Goal: Task Accomplishment & Management: Use online tool/utility

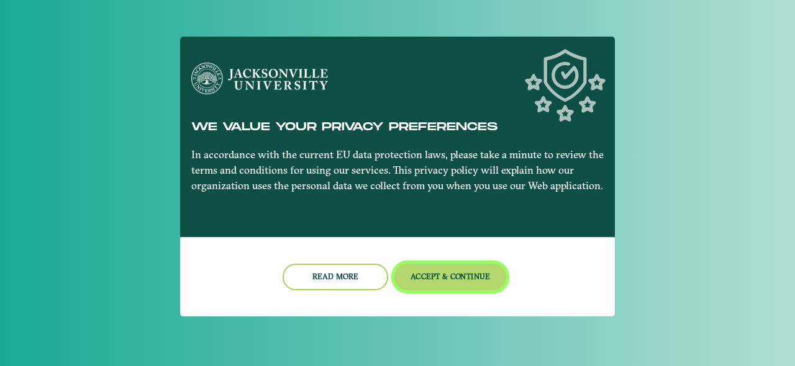
click at [455, 278] on button "Accept & Continue" at bounding box center [450, 277] width 112 height 27
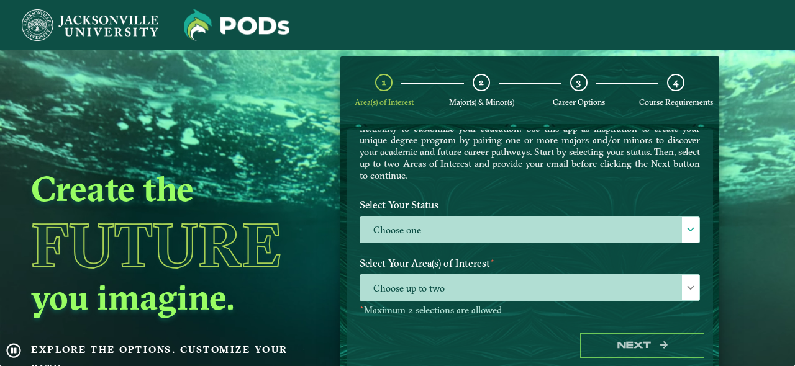
scroll to position [101, 0]
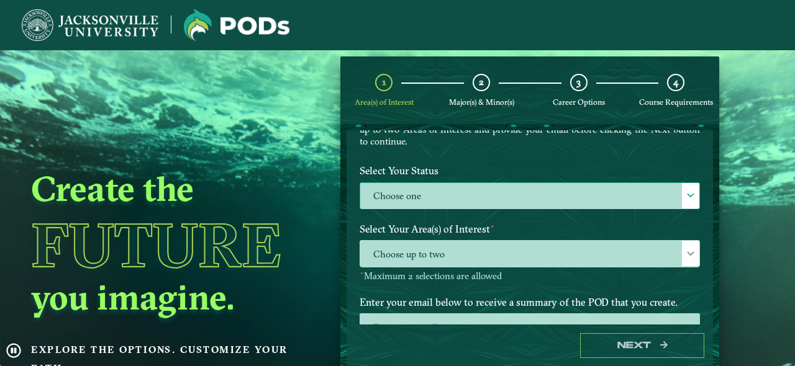
click at [416, 197] on label "Choose one" at bounding box center [529, 196] width 339 height 27
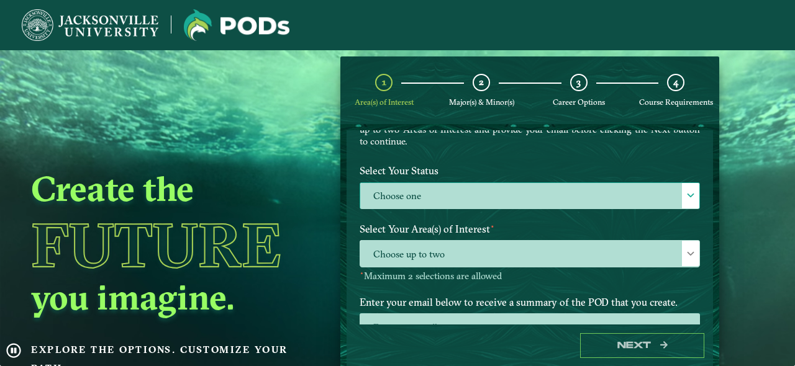
scroll to position [6, 54]
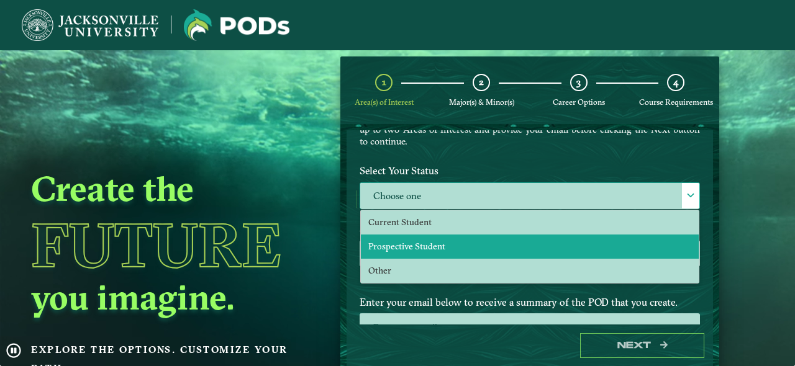
click at [411, 241] on span "Prospective Student" at bounding box center [406, 246] width 77 height 11
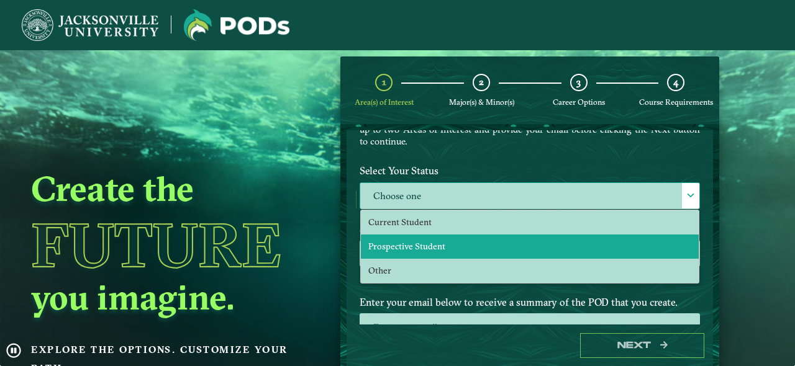
select select "[object Object]"
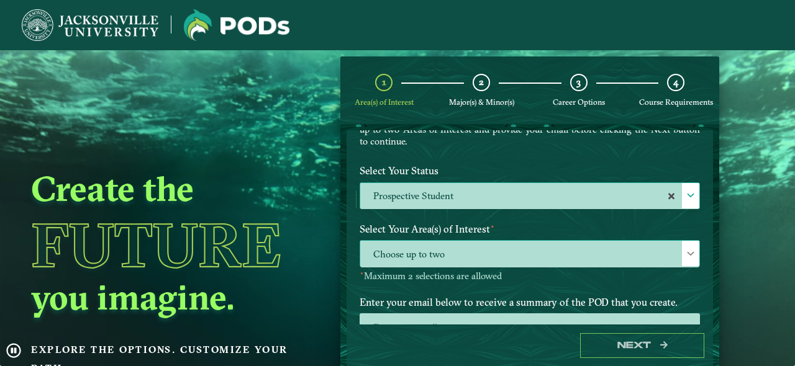
click at [471, 248] on span "Choose up to two" at bounding box center [529, 254] width 339 height 27
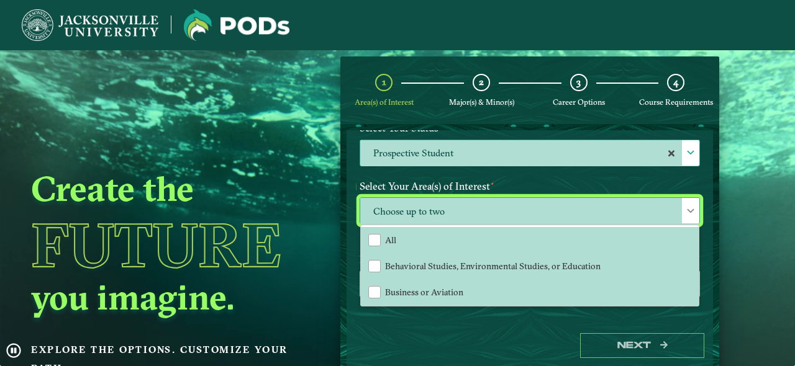
scroll to position [163, 0]
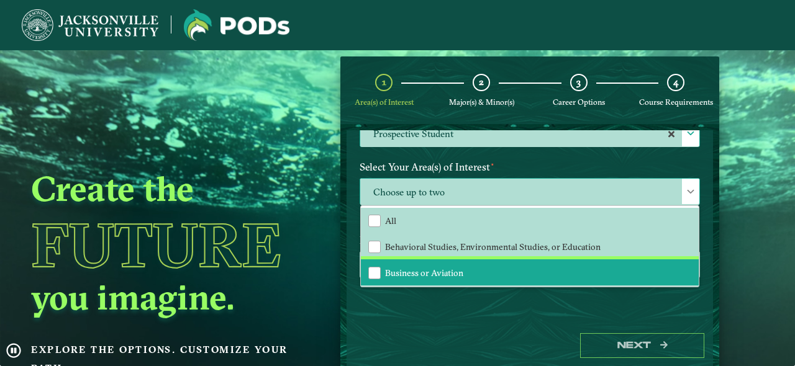
click at [410, 277] on li "Business or Aviation" at bounding box center [530, 273] width 338 height 26
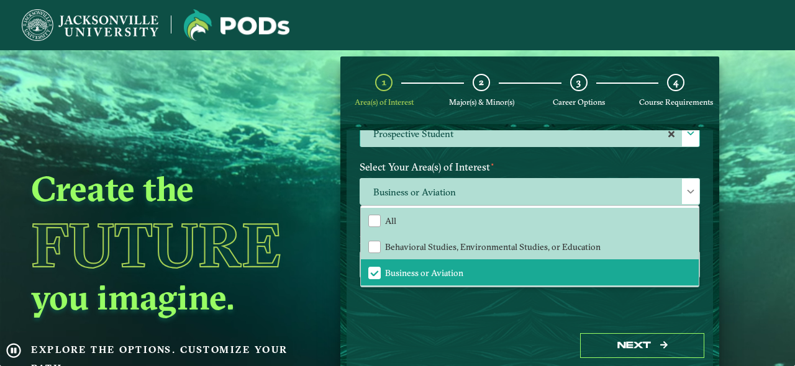
click at [455, 322] on div "Welcome to the POD s app [GEOGRAPHIC_DATA] offers you the freedom to pursue you…" at bounding box center [529, 227] width 366 height 194
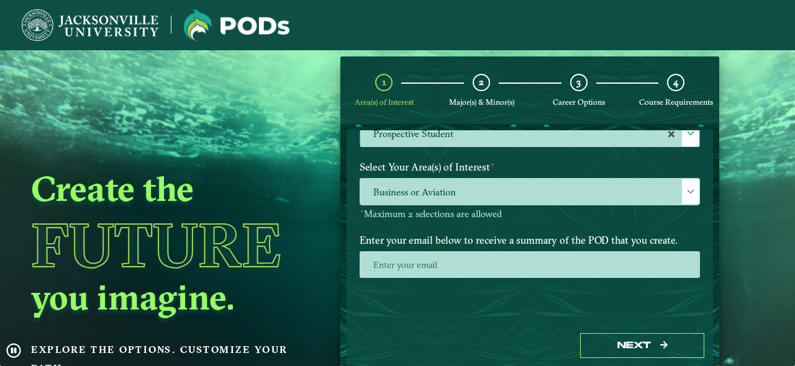
scroll to position [53, 0]
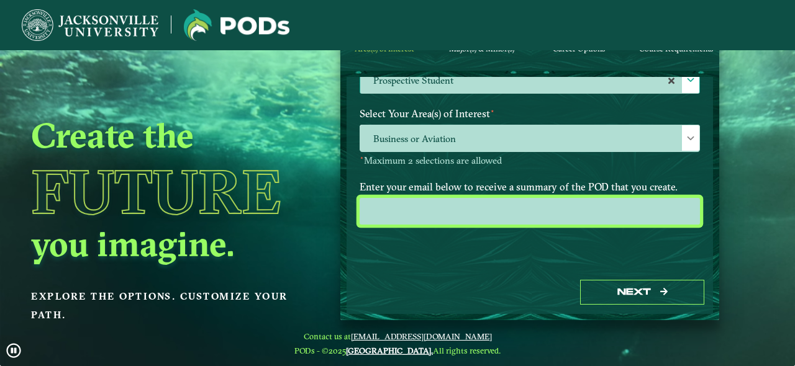
click at [445, 212] on input "email" at bounding box center [529, 211] width 340 height 27
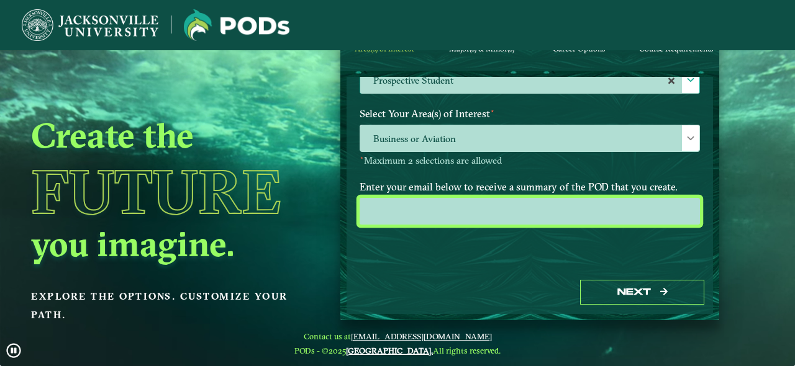
type input "[PERSON_NAME][EMAIL_ADDRESS][PERSON_NAME][DOMAIN_NAME]"
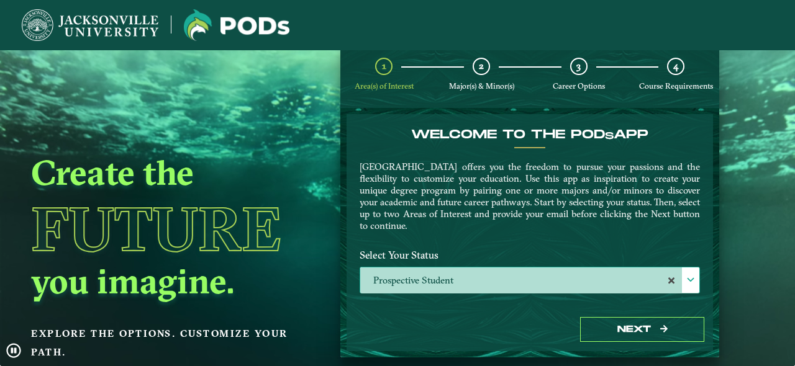
scroll to position [11, 0]
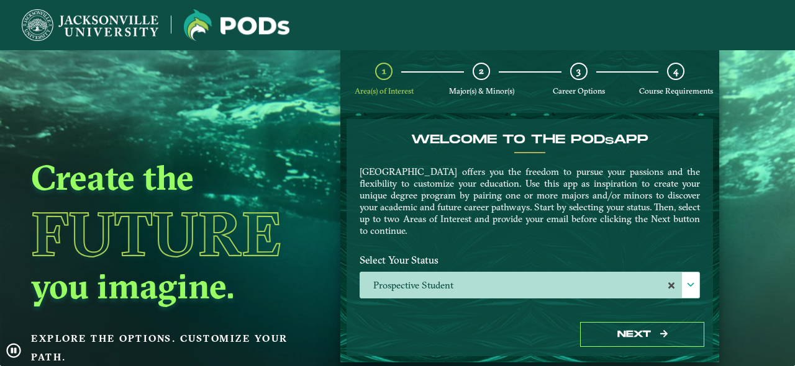
click at [474, 81] on div "2 Major(s) & Minor(s)" at bounding box center [481, 80] width 17 height 34
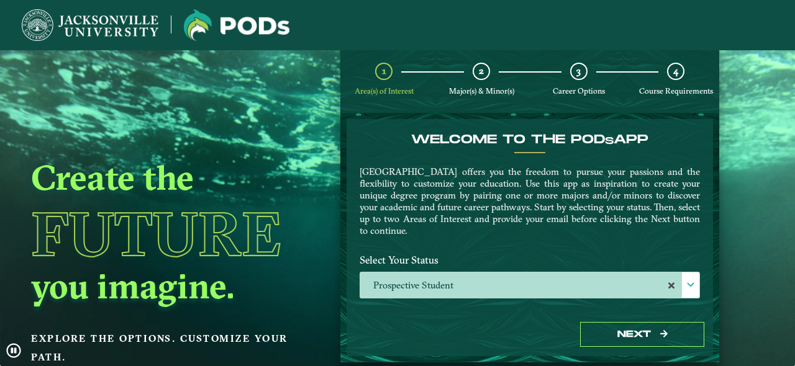
click at [479, 71] on span "2" at bounding box center [481, 71] width 5 height 12
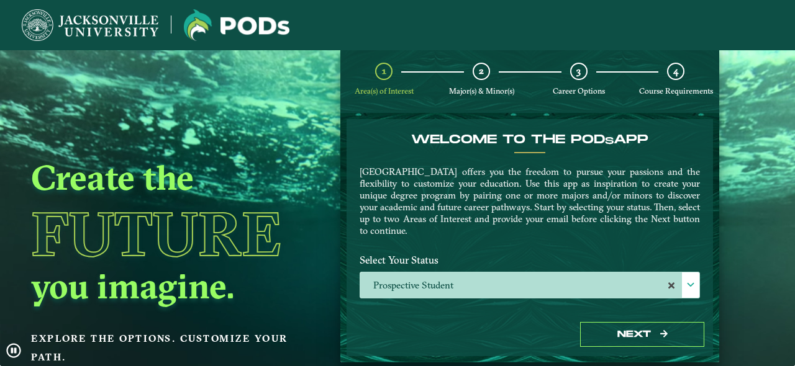
click at [484, 91] on span "Major(s) & Minor(s)" at bounding box center [481, 90] width 65 height 9
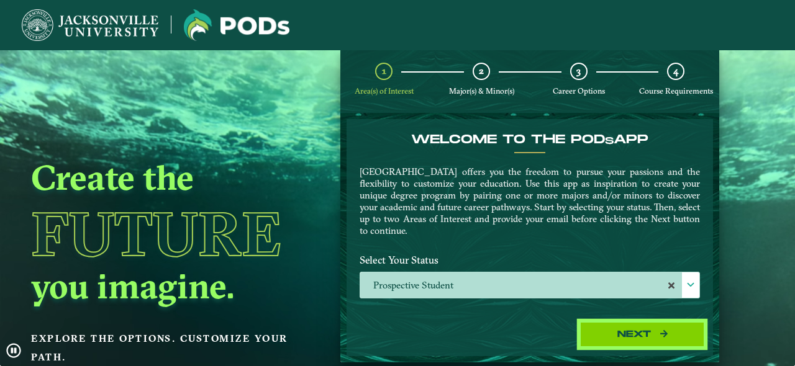
click at [610, 330] on button "Next" at bounding box center [642, 334] width 124 height 25
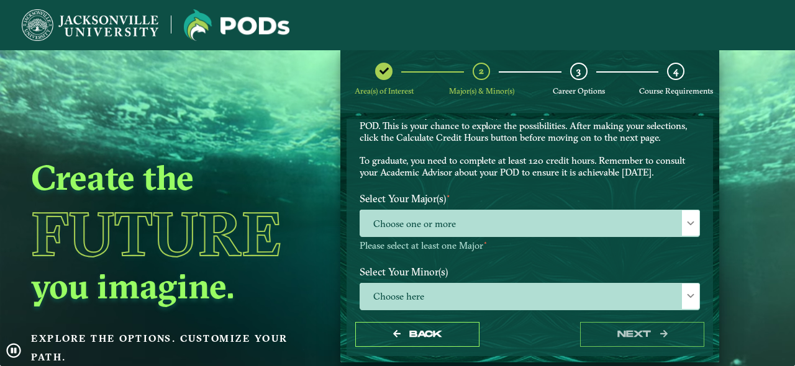
scroll to position [58, 0]
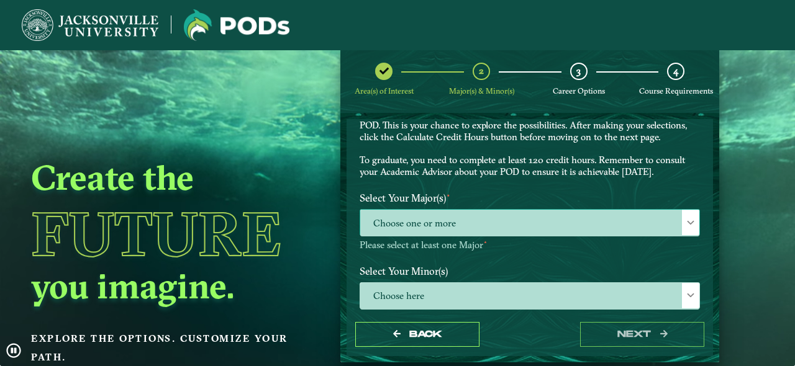
click at [442, 222] on span "Choose one or more" at bounding box center [529, 223] width 339 height 27
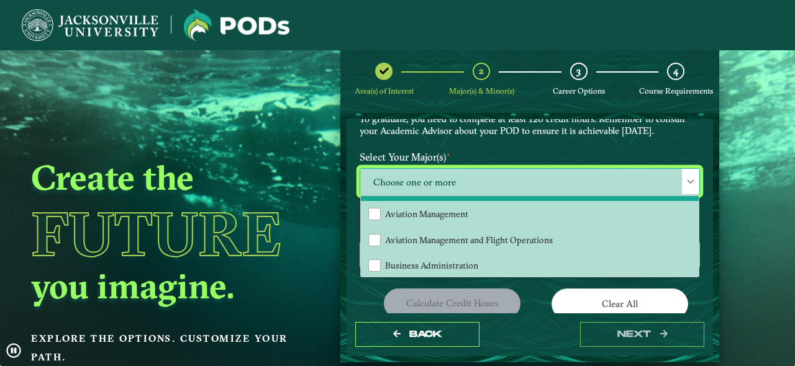
scroll to position [20, 0]
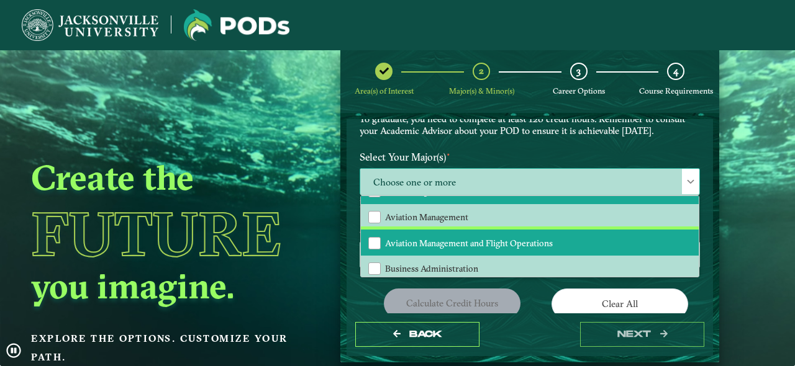
click at [479, 245] on span "Aviation Management and Flight Operations" at bounding box center [469, 243] width 168 height 11
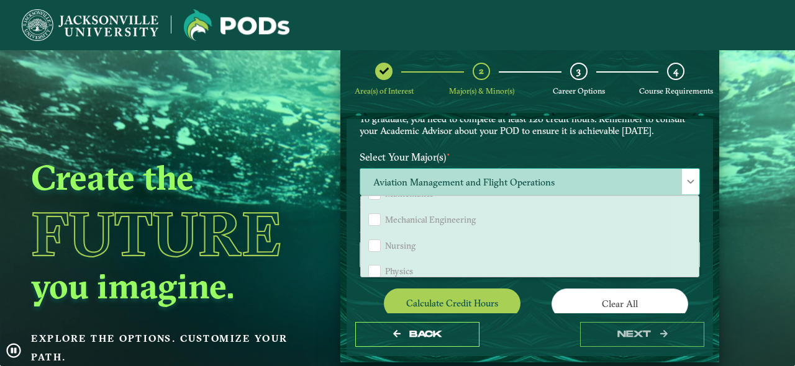
scroll to position [898, 0]
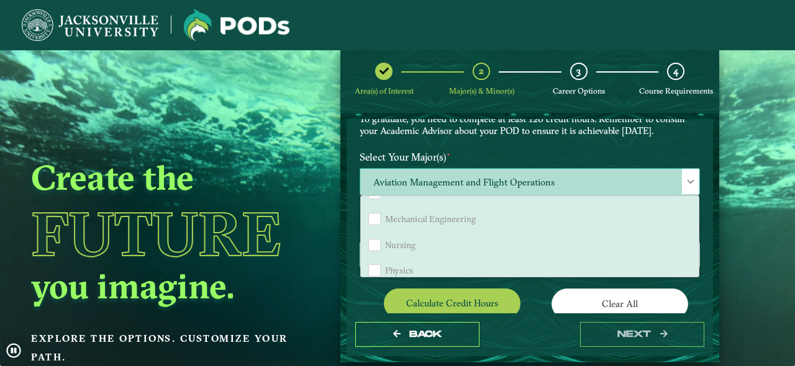
click at [373, 215] on div "Mechanical Engineering" at bounding box center [374, 219] width 12 height 12
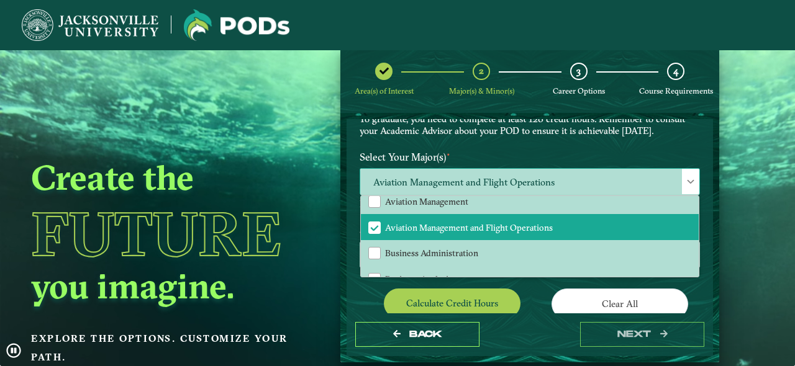
scroll to position [48, 0]
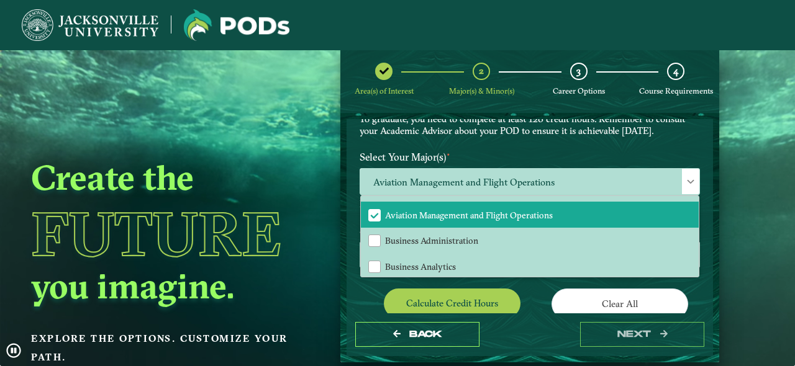
click at [379, 66] on icon at bounding box center [383, 70] width 9 height 9
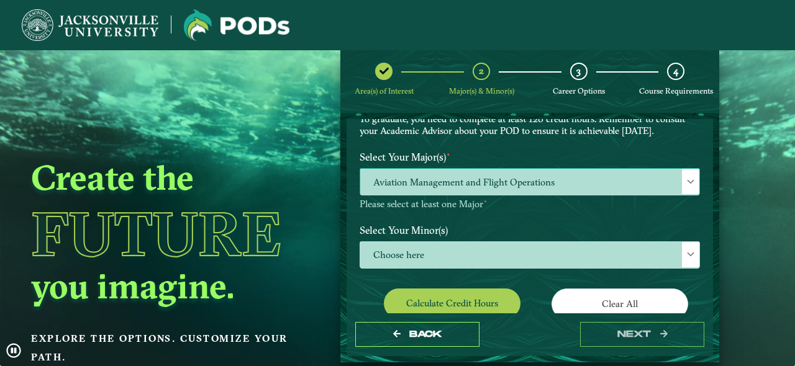
click at [429, 189] on span "Aviation Management and Flight Operations" at bounding box center [529, 182] width 339 height 27
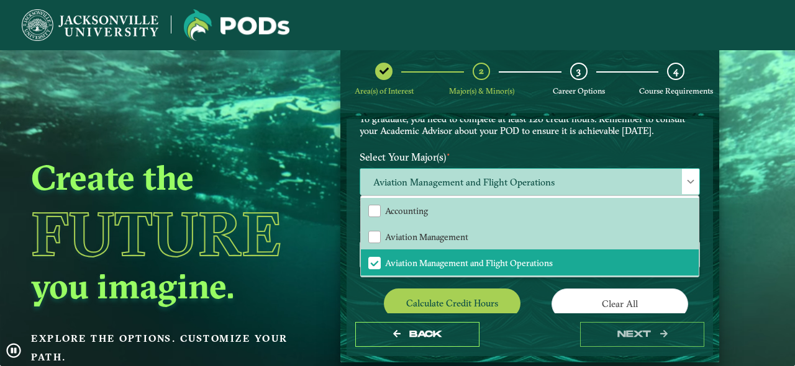
click at [429, 189] on span "Aviation Management and Flight Operations" at bounding box center [529, 182] width 339 height 27
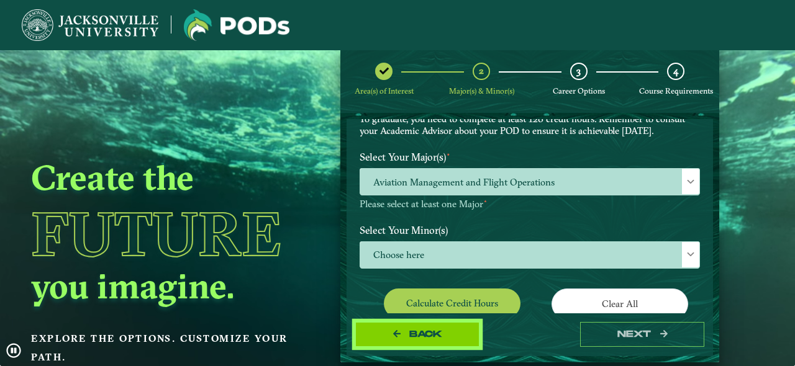
click at [397, 336] on icon "button" at bounding box center [396, 334] width 7 height 9
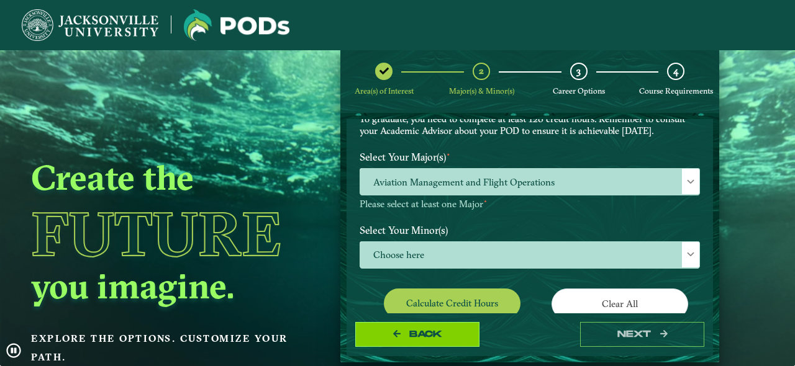
select select "[object Object]"
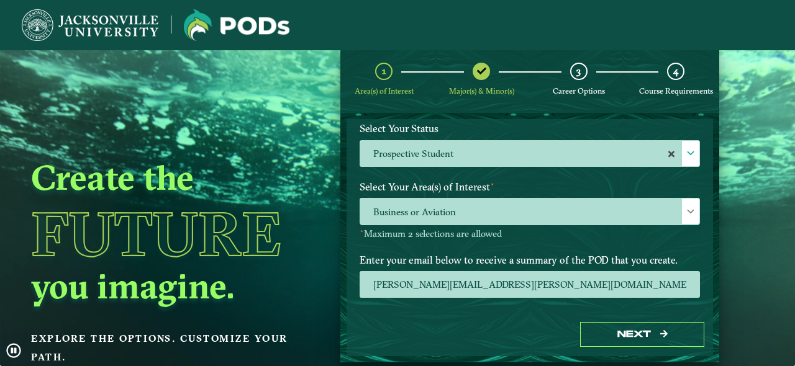
scroll to position [137, 0]
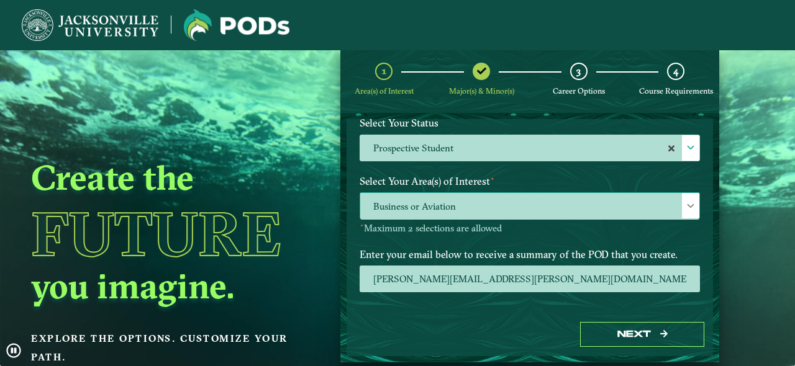
click at [462, 200] on span "Business or Aviation" at bounding box center [529, 206] width 339 height 27
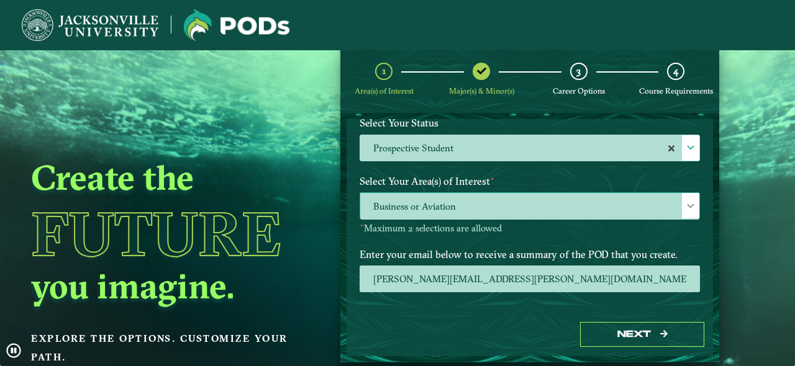
scroll to position [6, 54]
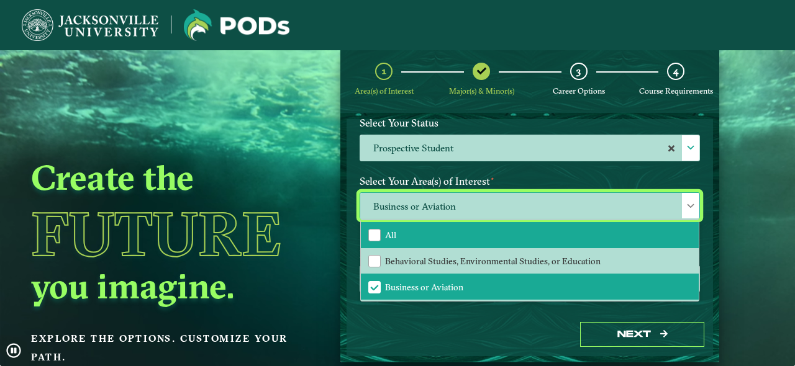
click at [372, 242] on li "All" at bounding box center [530, 235] width 338 height 26
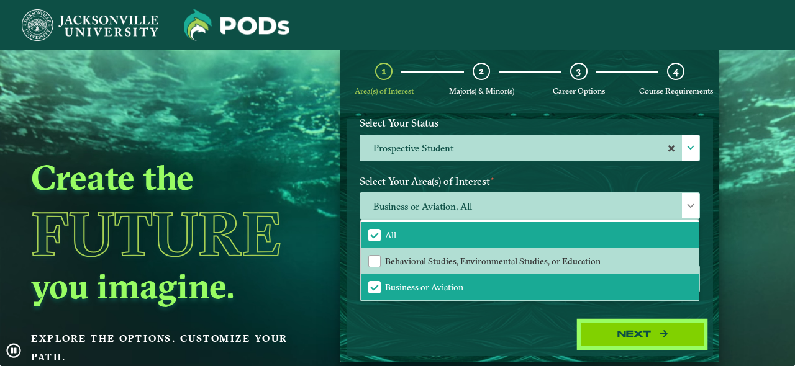
click at [595, 330] on button "Next" at bounding box center [642, 334] width 124 height 25
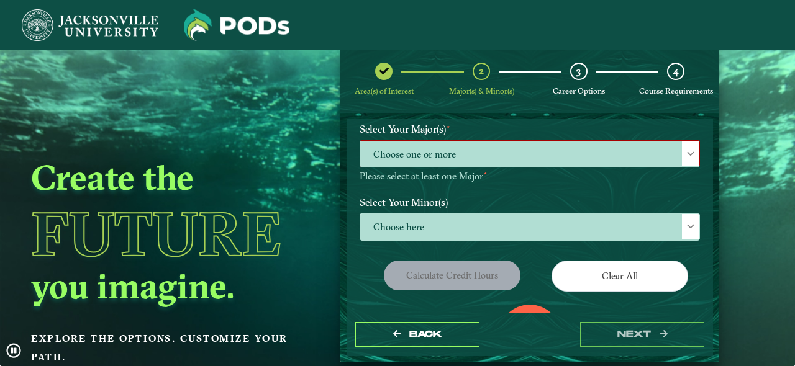
scroll to position [86, 0]
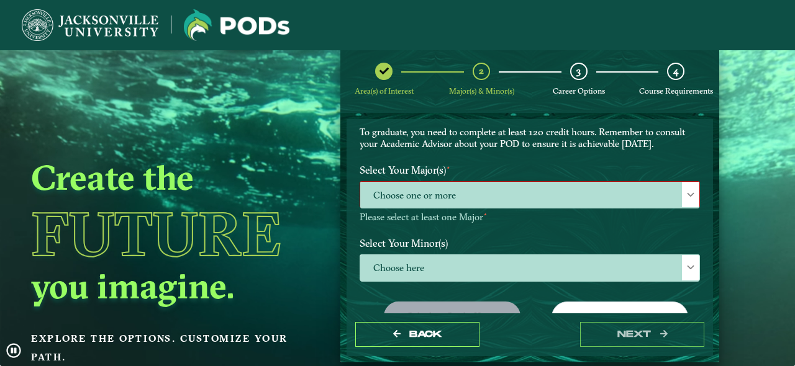
click at [446, 197] on span "Choose one or more" at bounding box center [529, 195] width 339 height 27
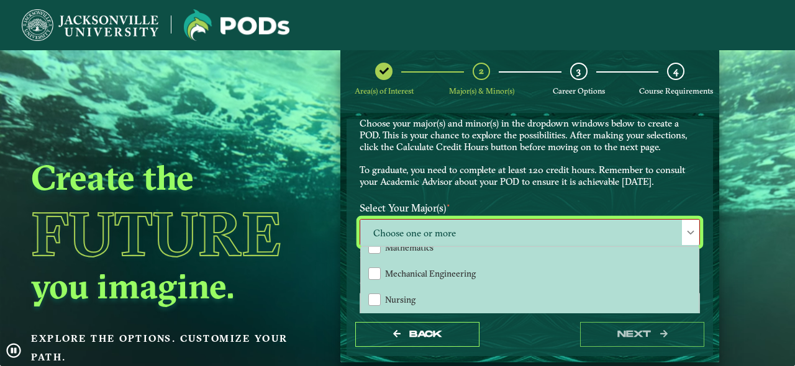
scroll to position [866, 0]
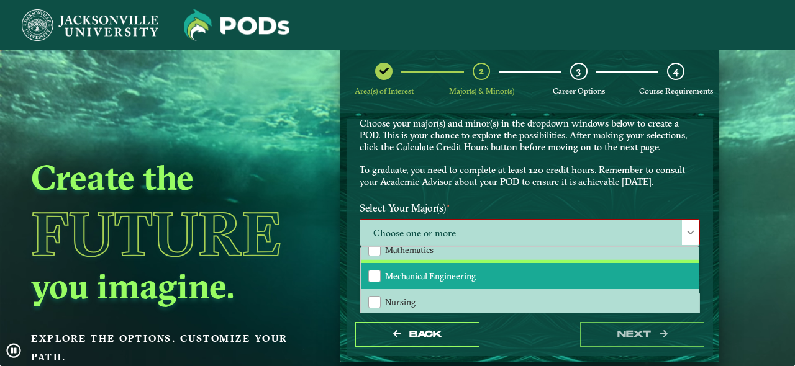
click at [484, 273] on li "Mechanical Engineering" at bounding box center [530, 276] width 338 height 26
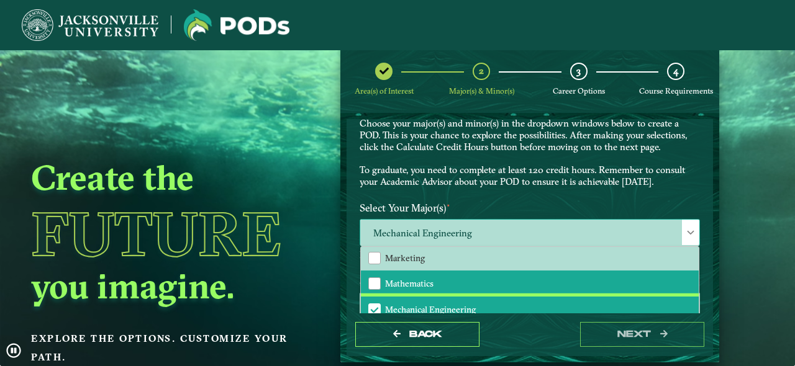
scroll to position [849, 0]
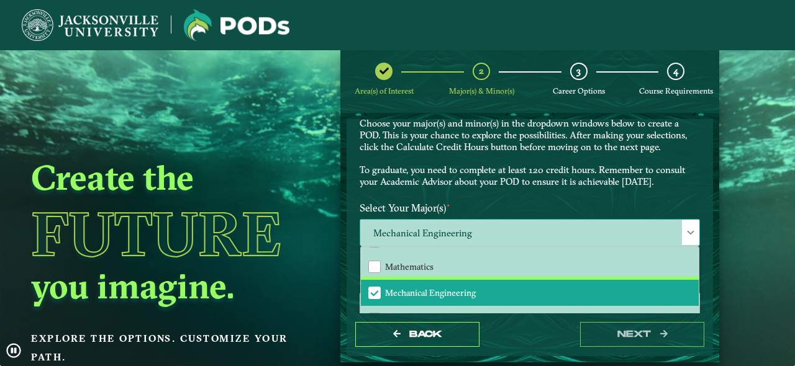
click at [395, 284] on li "Mechanical Engineering" at bounding box center [530, 293] width 338 height 26
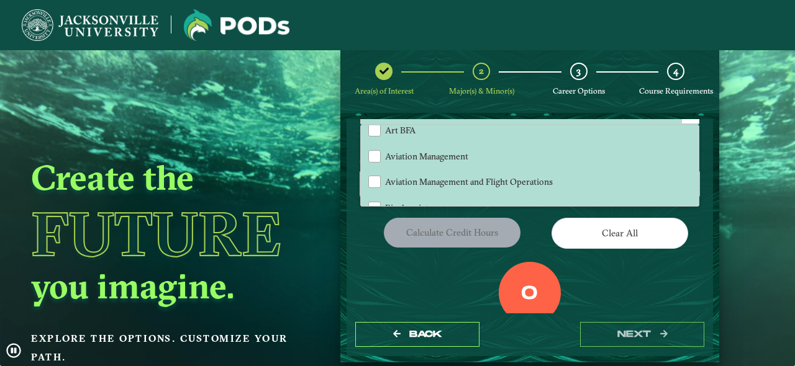
scroll to position [124, 0]
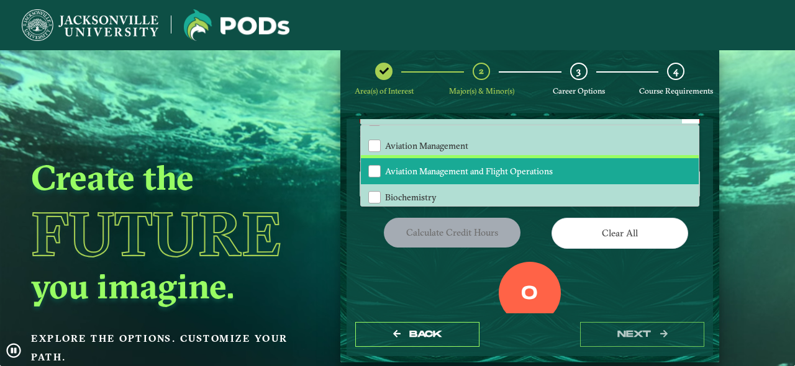
click at [452, 170] on span "Aviation Management and Flight Operations" at bounding box center [469, 171] width 168 height 11
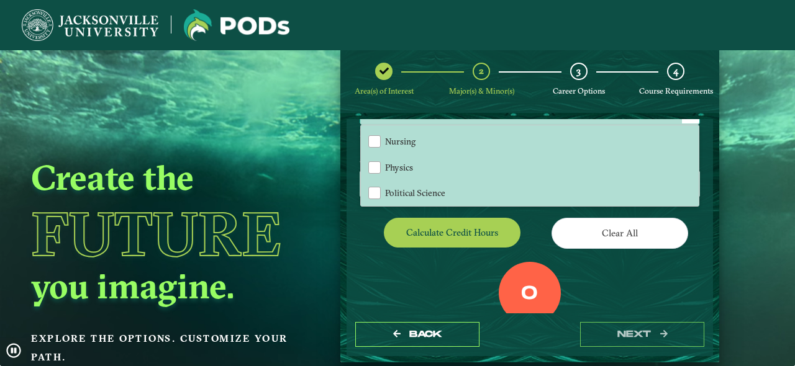
scroll to position [913, 0]
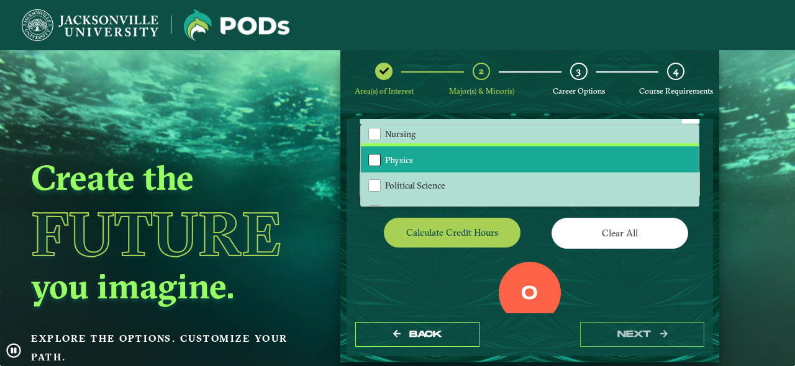
click at [376, 161] on div "Physics" at bounding box center [374, 160] width 12 height 12
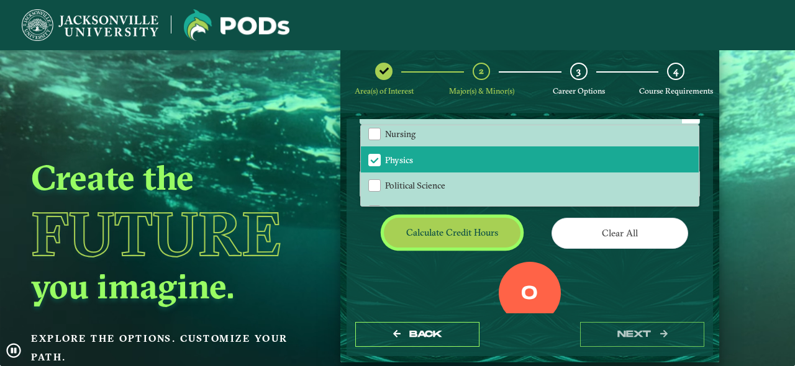
click at [474, 232] on button "Calculate credit hours" at bounding box center [452, 232] width 137 height 29
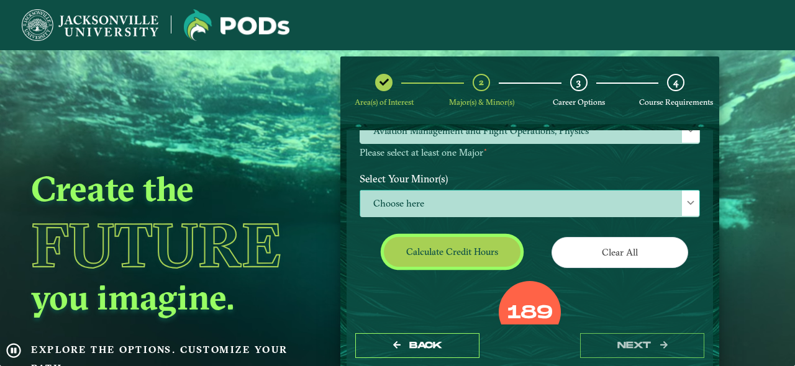
scroll to position [156, 0]
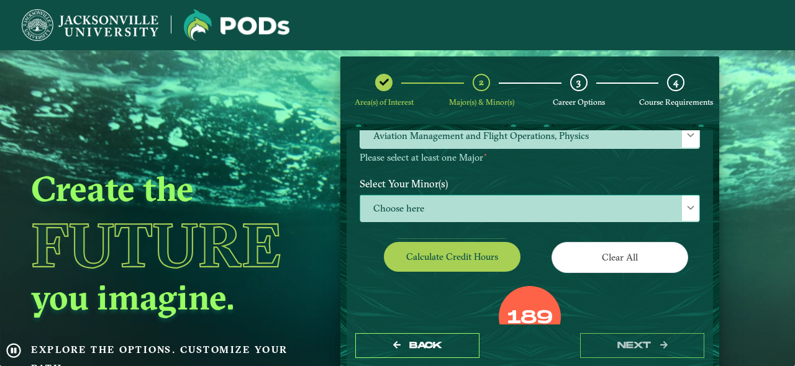
click at [475, 206] on span "Choose here" at bounding box center [529, 209] width 339 height 27
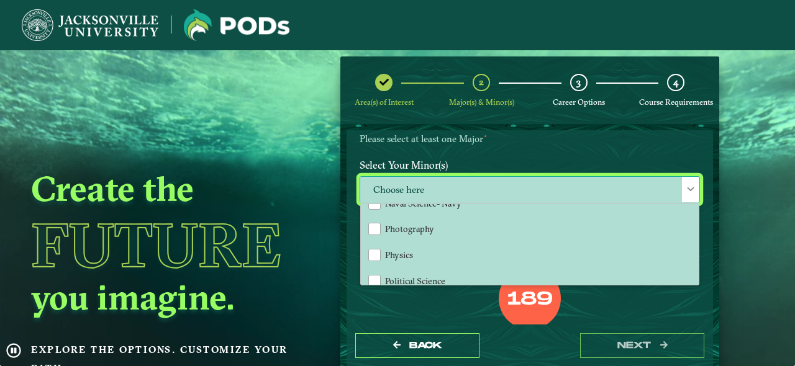
scroll to position [1000, 0]
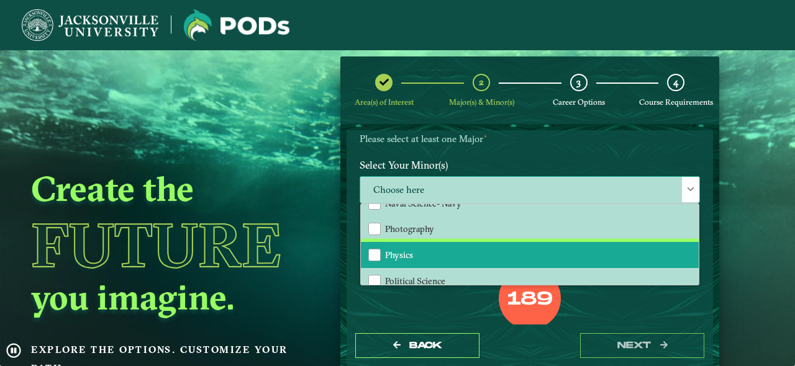
click at [431, 255] on li "Physics" at bounding box center [530, 255] width 338 height 26
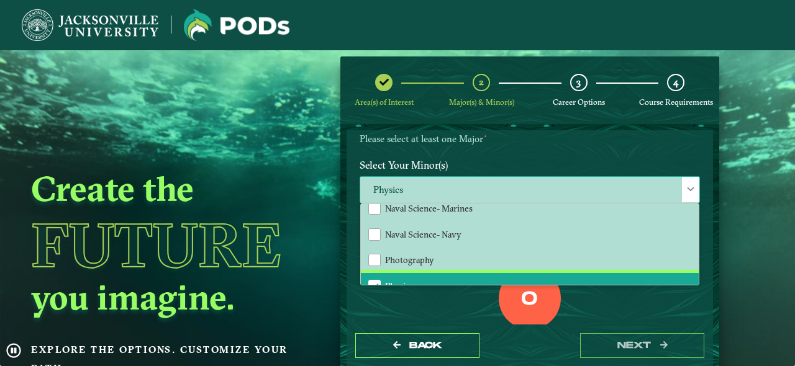
scroll to position [970, 0]
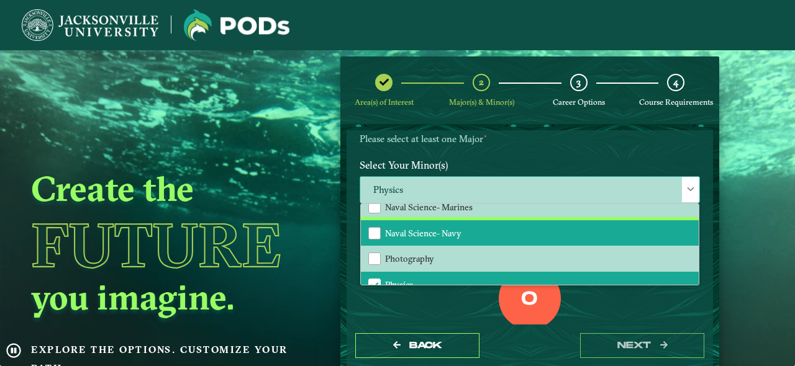
click at [474, 228] on li "Naval Science- Navy" at bounding box center [530, 233] width 338 height 26
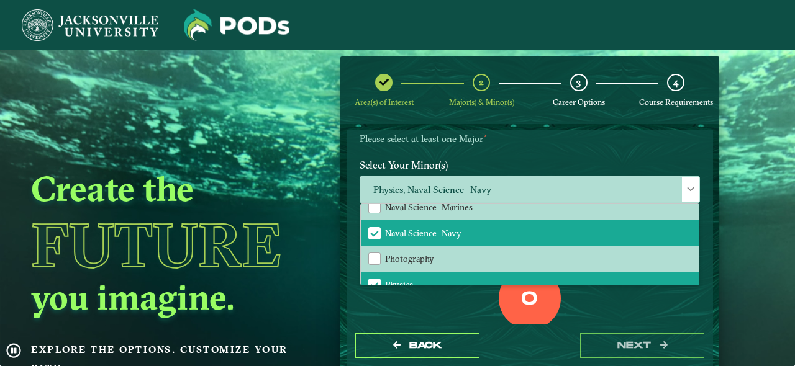
click at [453, 307] on div "0 Total Credit Hours" at bounding box center [529, 321] width 359 height 106
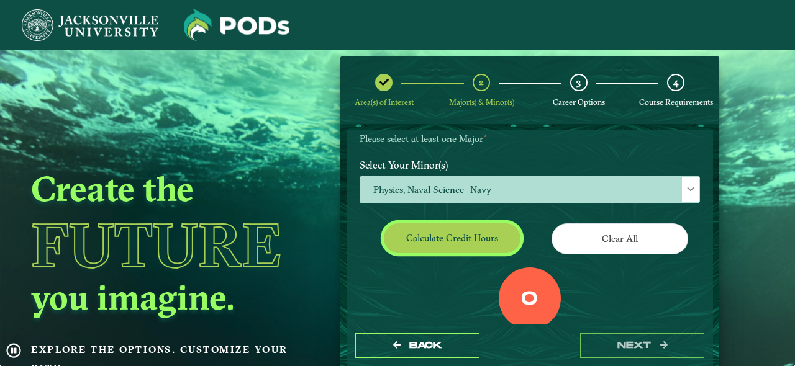
click at [473, 224] on button "Calculate credit hours" at bounding box center [452, 238] width 137 height 29
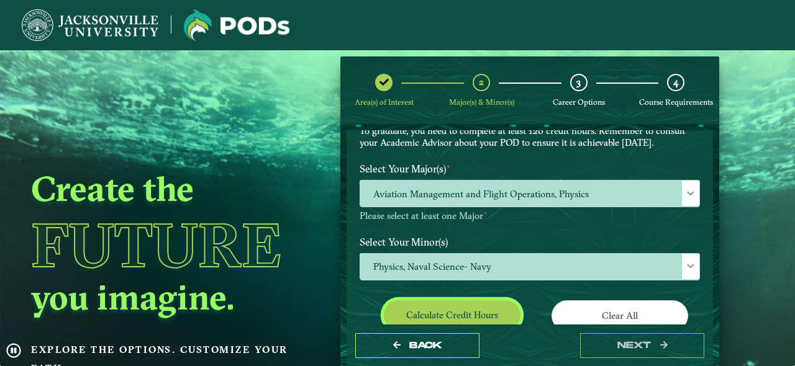
scroll to position [99, 0]
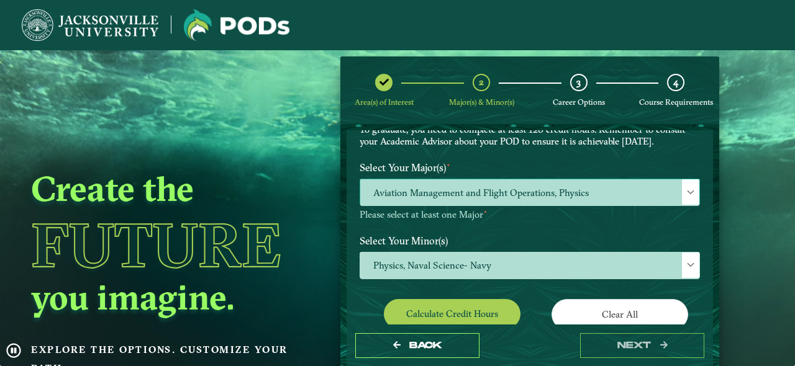
click at [569, 194] on span "Aviation Management and Flight Operations, Physics" at bounding box center [529, 192] width 339 height 27
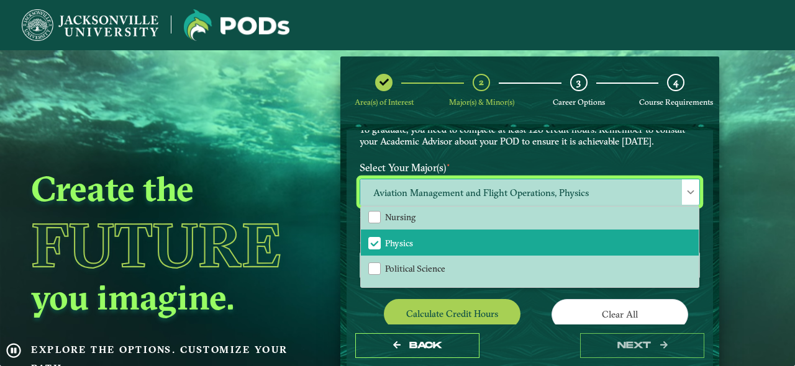
scroll to position [920, 0]
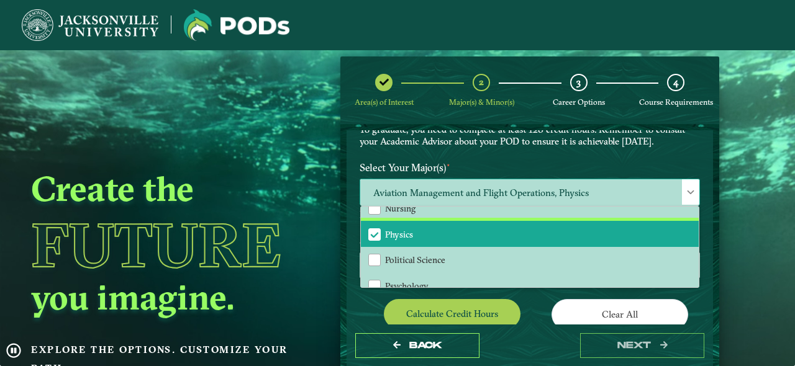
click at [372, 230] on span "Physics" at bounding box center [374, 234] width 11 height 11
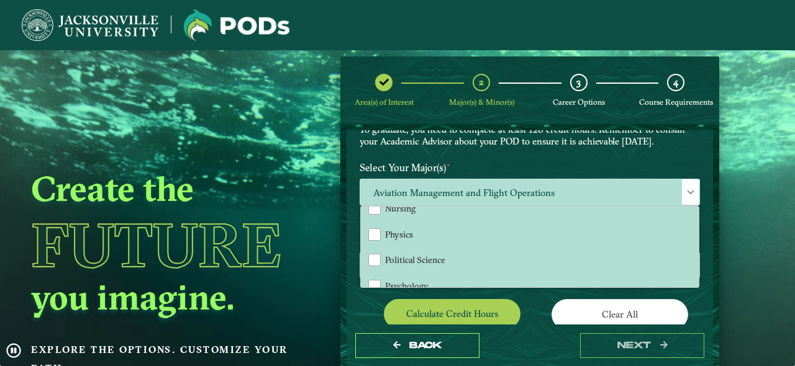
click at [525, 290] on div "EXPLORE OUR PROGRAMS Choose your major(s) and minor(s) in the dropdown windows …" at bounding box center [529, 246] width 340 height 404
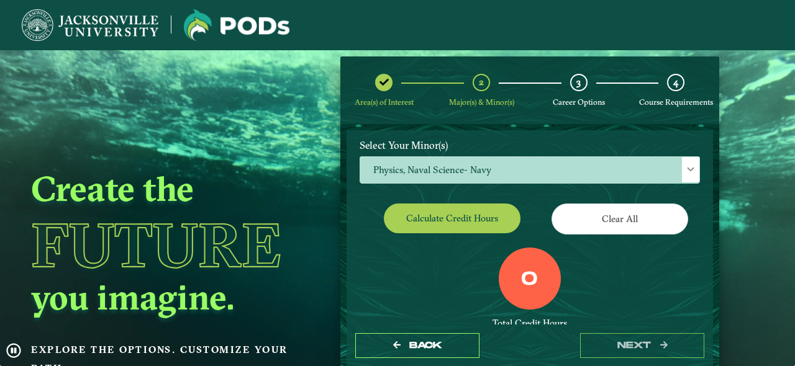
scroll to position [195, 0]
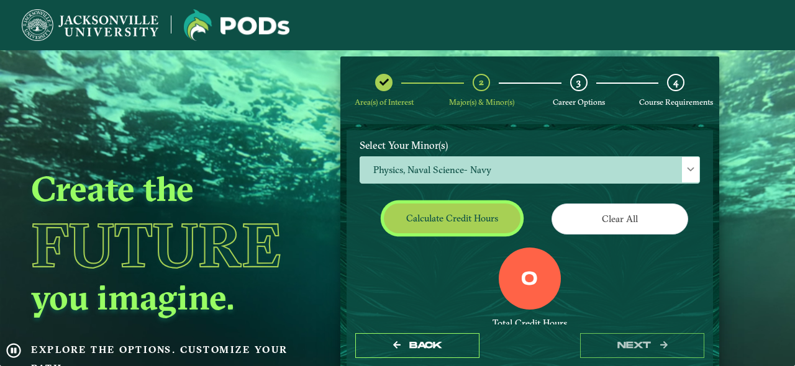
click at [456, 222] on button "Calculate credit hours" at bounding box center [452, 218] width 137 height 29
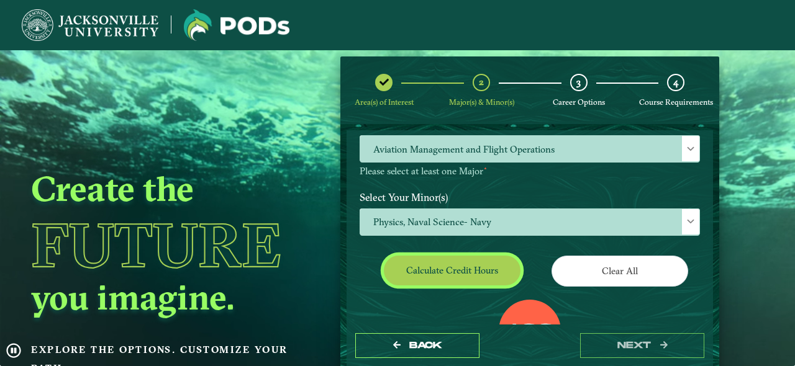
scroll to position [143, 0]
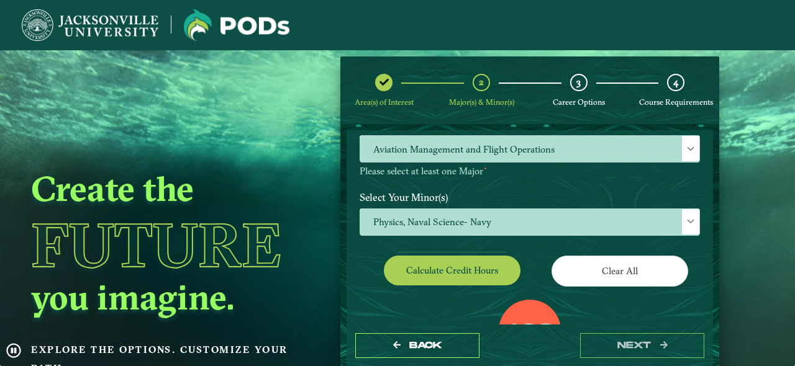
click at [456, 222] on span "Physics, Naval Science- Navy" at bounding box center [529, 222] width 339 height 27
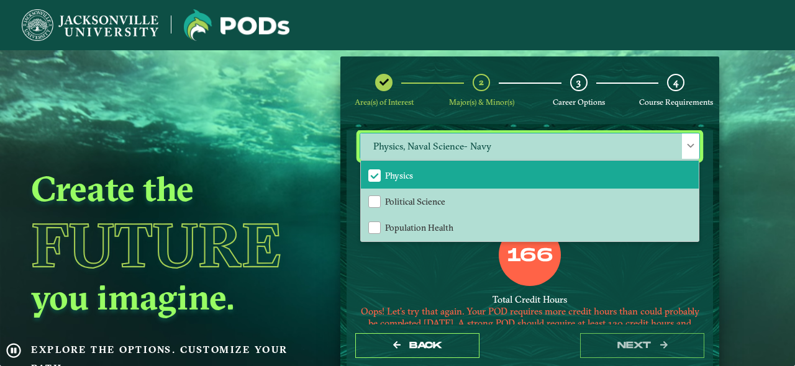
scroll to position [1036, 0]
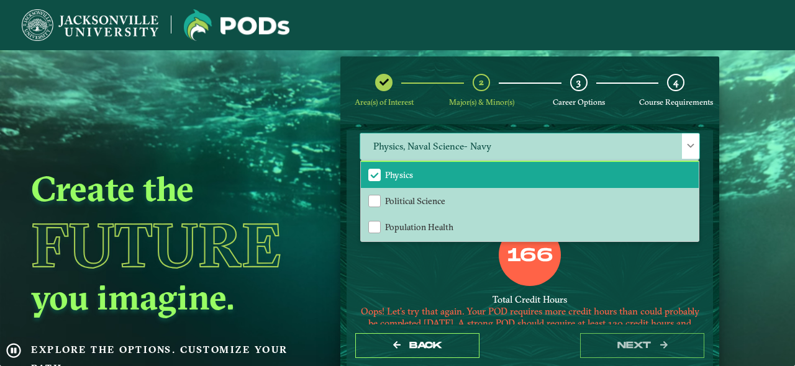
click at [377, 179] on div "Physics" at bounding box center [374, 175] width 12 height 12
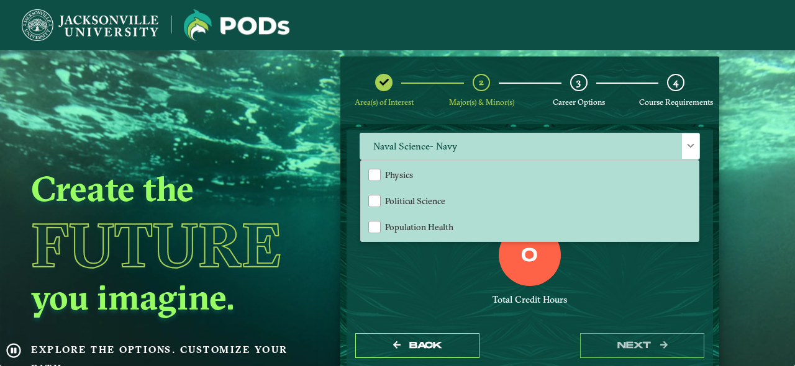
click at [412, 294] on div "Total Credit Hours" at bounding box center [529, 300] width 340 height 12
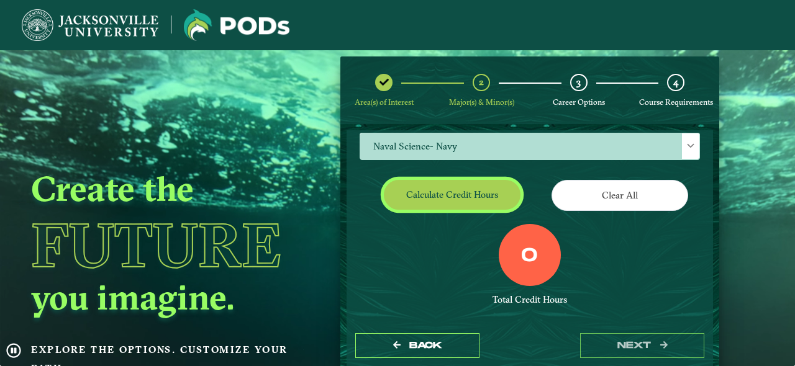
click at [446, 192] on button "Calculate credit hours" at bounding box center [452, 194] width 137 height 29
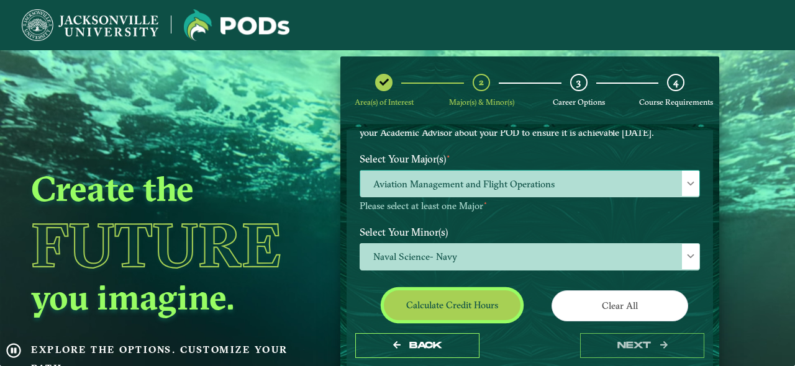
scroll to position [114, 0]
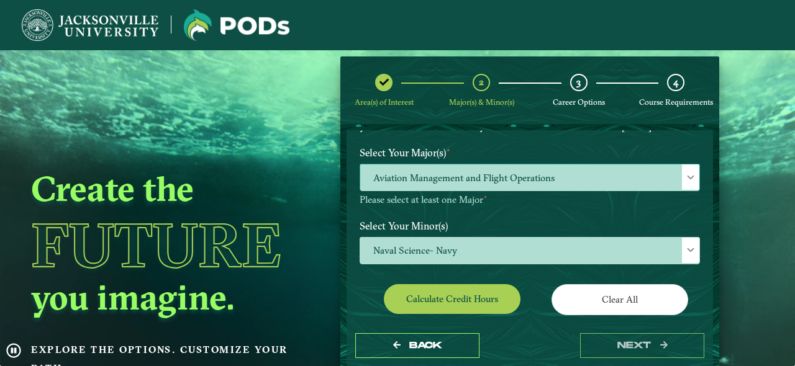
click at [519, 165] on span "Aviation Management and Flight Operations" at bounding box center [529, 178] width 339 height 27
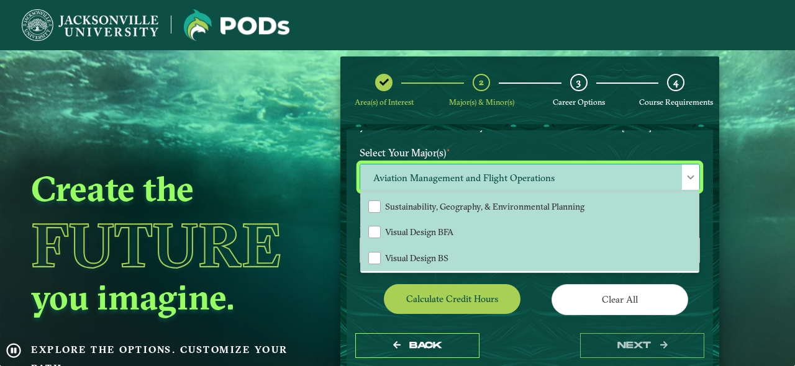
scroll to position [206, 0]
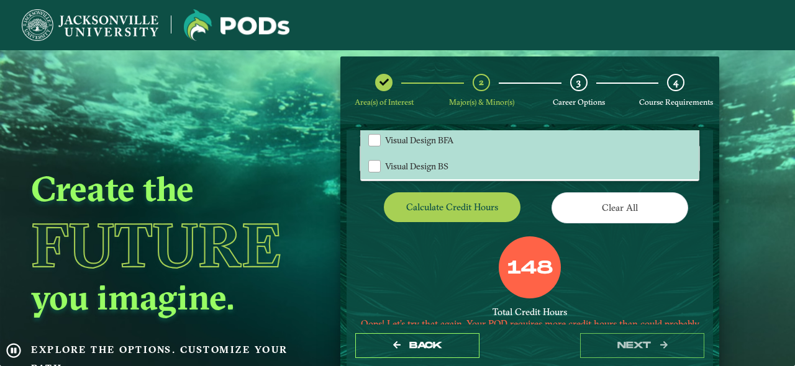
click at [426, 247] on div "148 Total Credit Hours Oops! Let’s try that again. Your POD requires more credi…" at bounding box center [529, 305] width 359 height 137
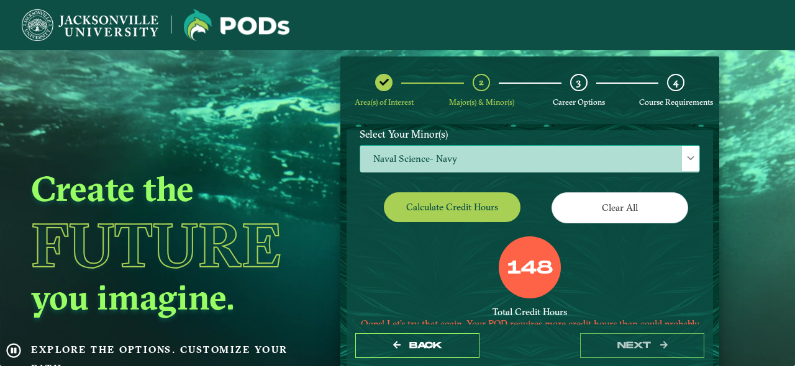
click at [478, 148] on span "Naval Science- Navy" at bounding box center [529, 159] width 339 height 27
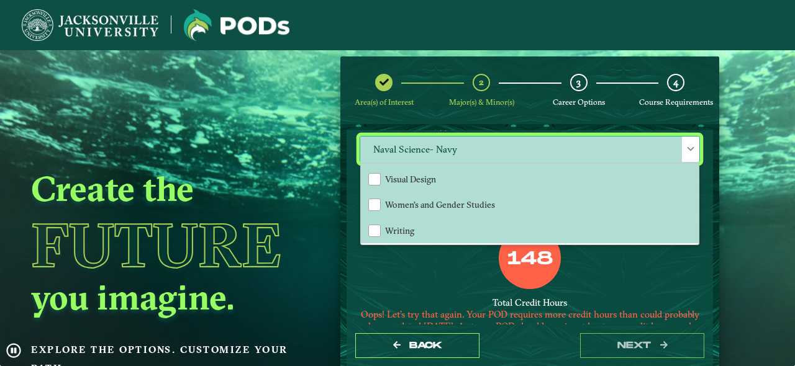
scroll to position [284, 0]
